Goal: Task Accomplishment & Management: Use online tool/utility

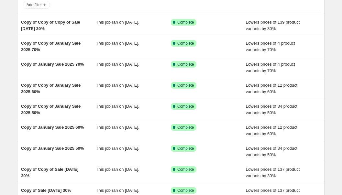
scroll to position [41, 0]
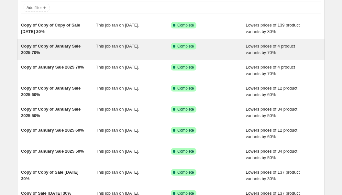
click at [40, 46] on span "Copy of Copy of January Sale 2025 70%" at bounding box center [51, 49] width 60 height 11
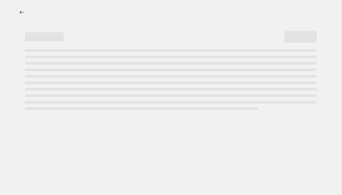
select select "percentage"
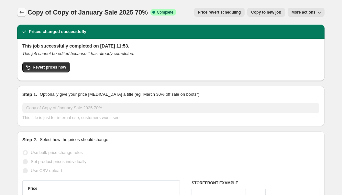
click at [20, 14] on icon "Price change jobs" at bounding box center [21, 12] width 6 height 6
